Goal: Task Accomplishment & Management: Use online tool/utility

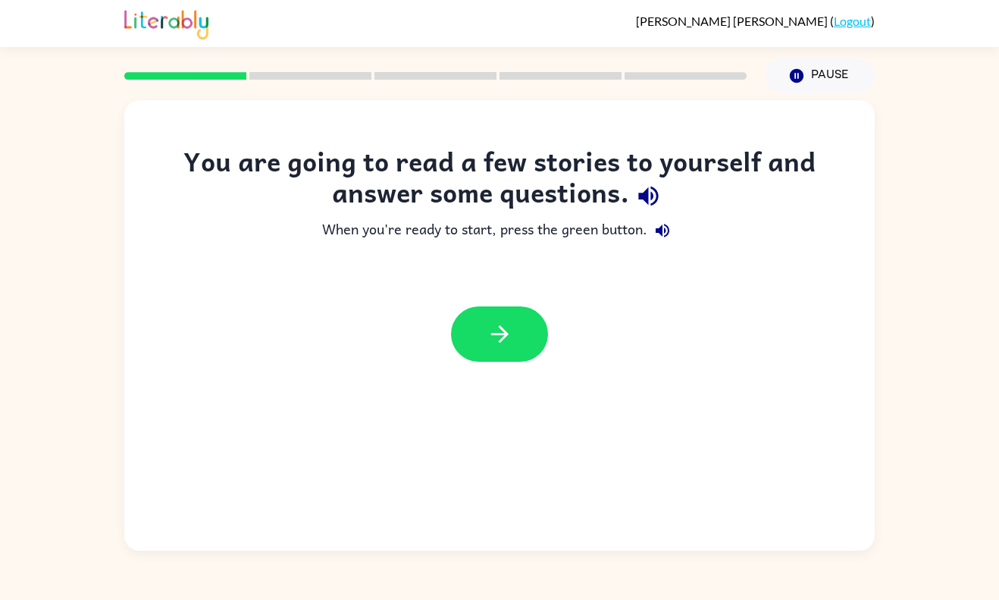
click at [542, 288] on div "You are going to read a few stories to yourself and answer some questions. When…" at bounding box center [499, 261] width 751 height 231
click at [498, 339] on icon "button" at bounding box center [500, 334] width 27 height 27
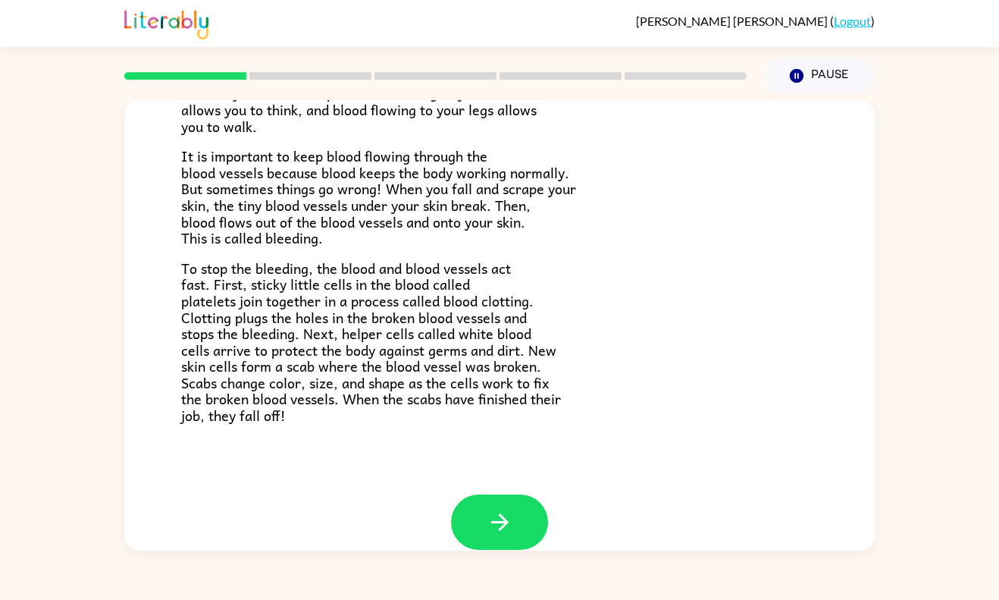
scroll to position [320, 0]
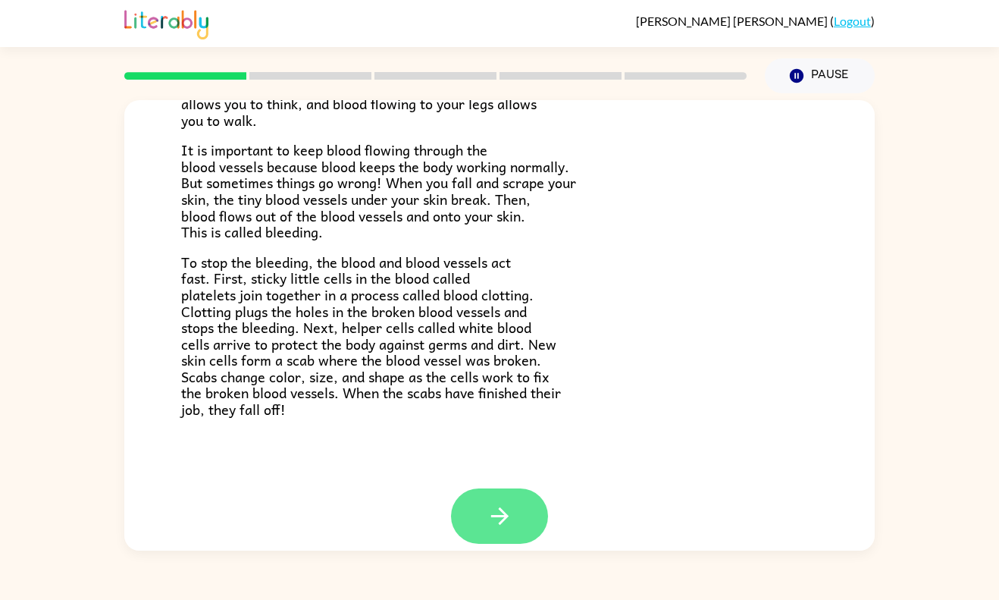
click at [501, 528] on icon "button" at bounding box center [500, 516] width 27 height 27
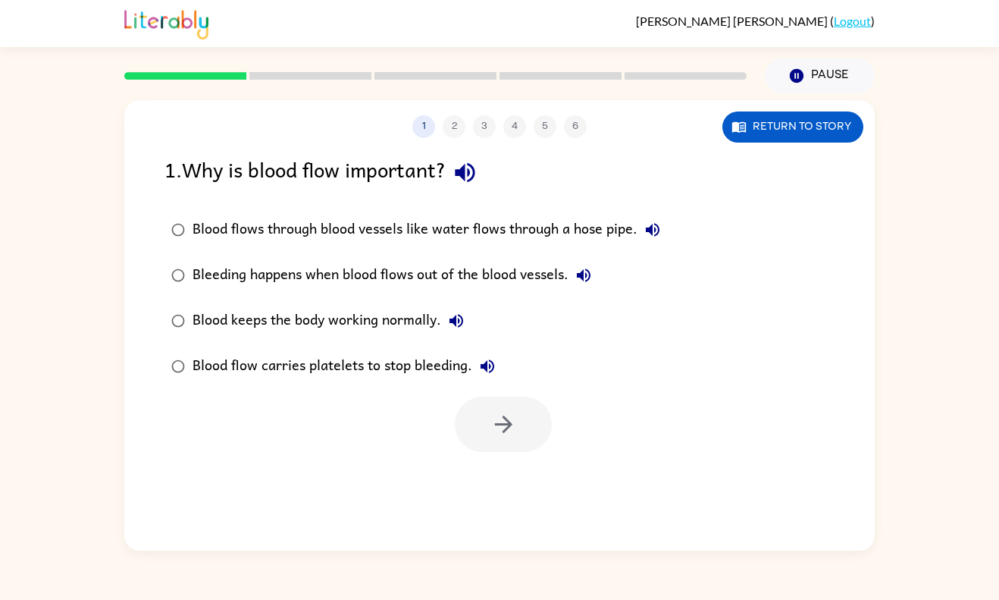
click at [330, 318] on div "Blood keeps the body working normally." at bounding box center [332, 321] width 279 height 30
click at [516, 425] on icon "button" at bounding box center [504, 424] width 27 height 27
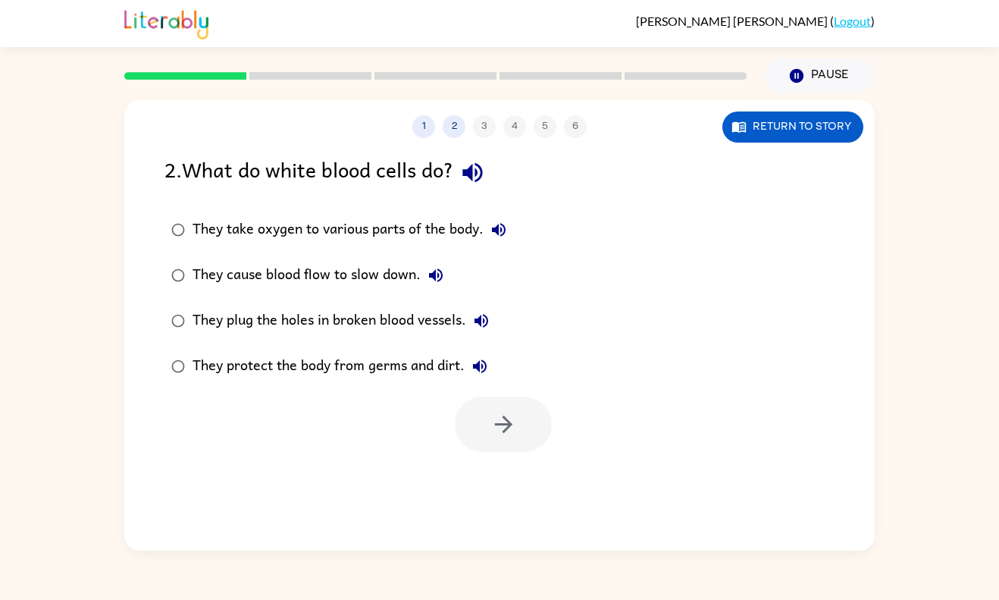
click at [252, 305] on label "They plug the holes in broken blood vessels." at bounding box center [338, 320] width 365 height 45
click at [422, 367] on div "They protect the body from germs and dirt." at bounding box center [344, 366] width 303 height 30
click at [491, 433] on icon "button" at bounding box center [504, 424] width 27 height 27
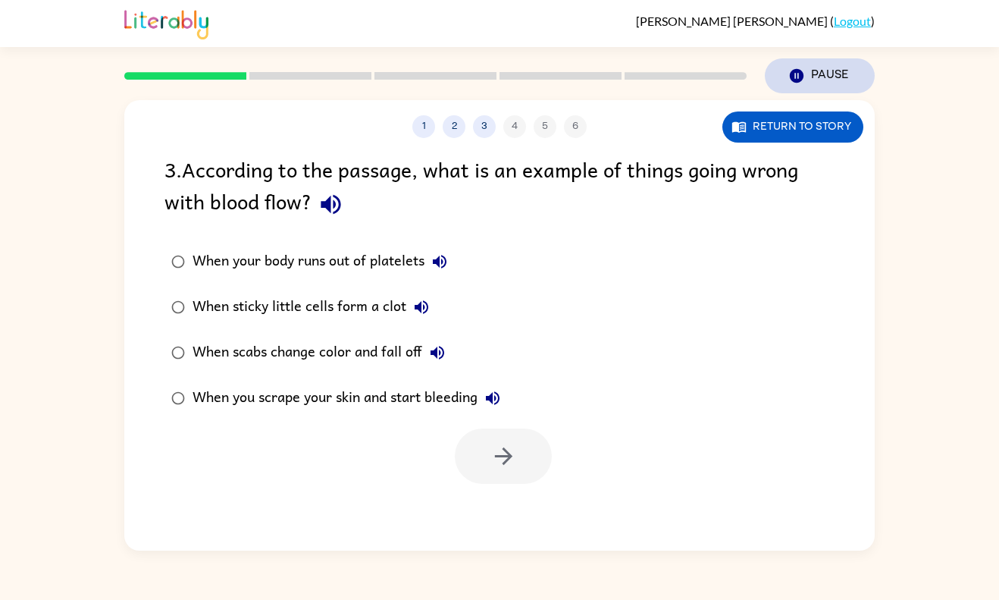
click at [828, 85] on button "Pause Pause" at bounding box center [820, 75] width 110 height 35
